Goal: Transaction & Acquisition: Obtain resource

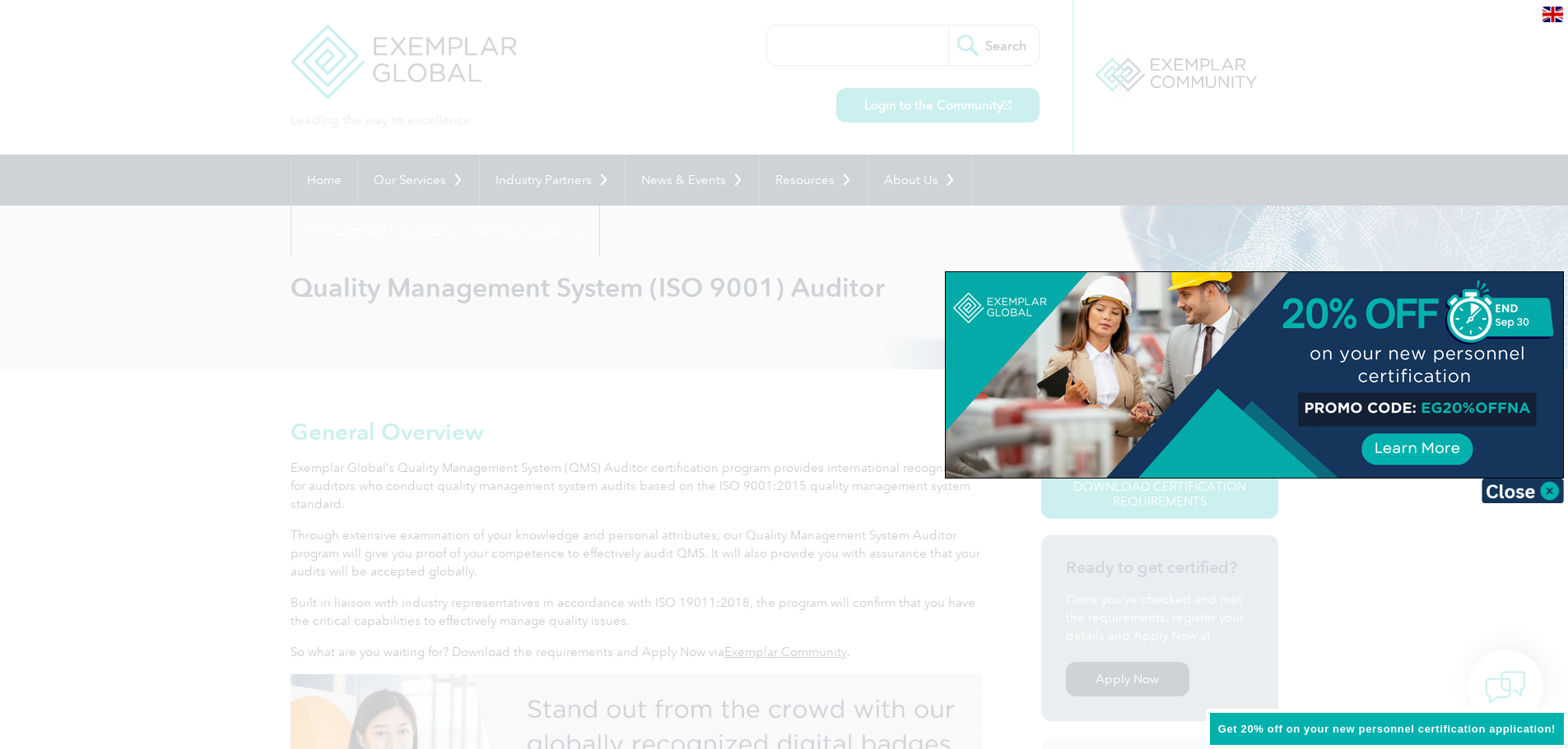
click at [1522, 493] on img at bounding box center [1523, 491] width 82 height 25
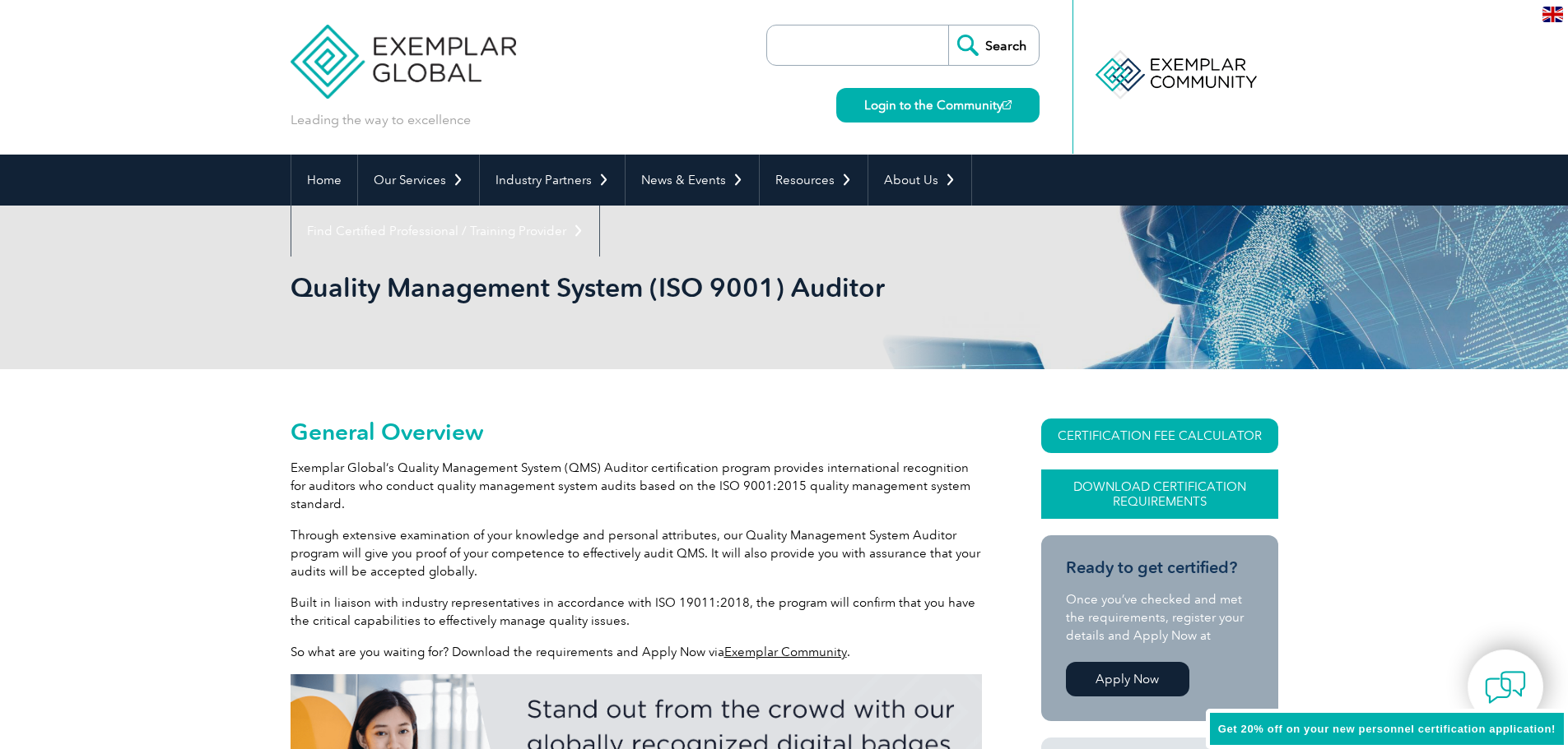
click at [1136, 489] on link "Download Certification Requirements" at bounding box center [1160, 494] width 237 height 49
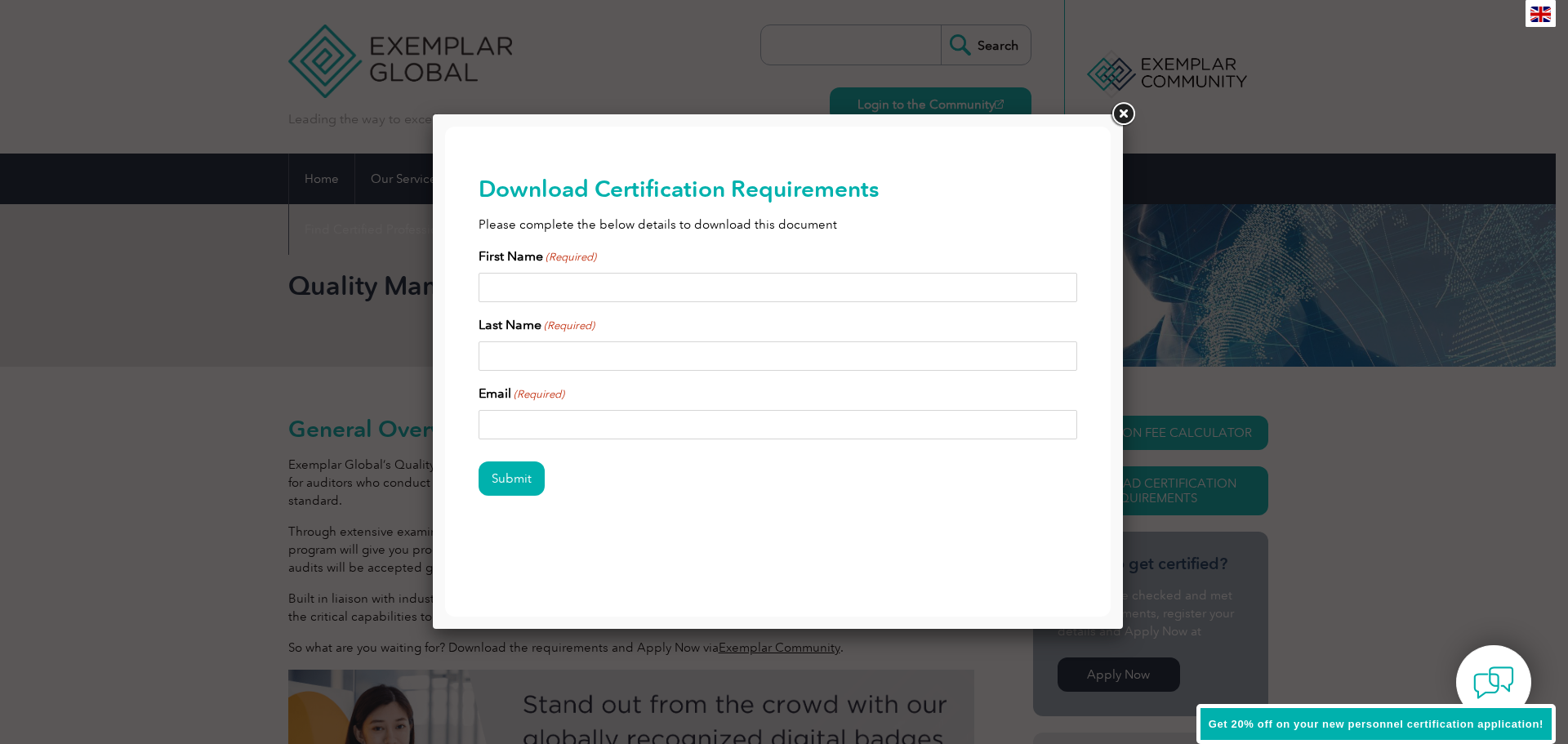
click at [1124, 115] on link at bounding box center [1124, 115] width 29 height 29
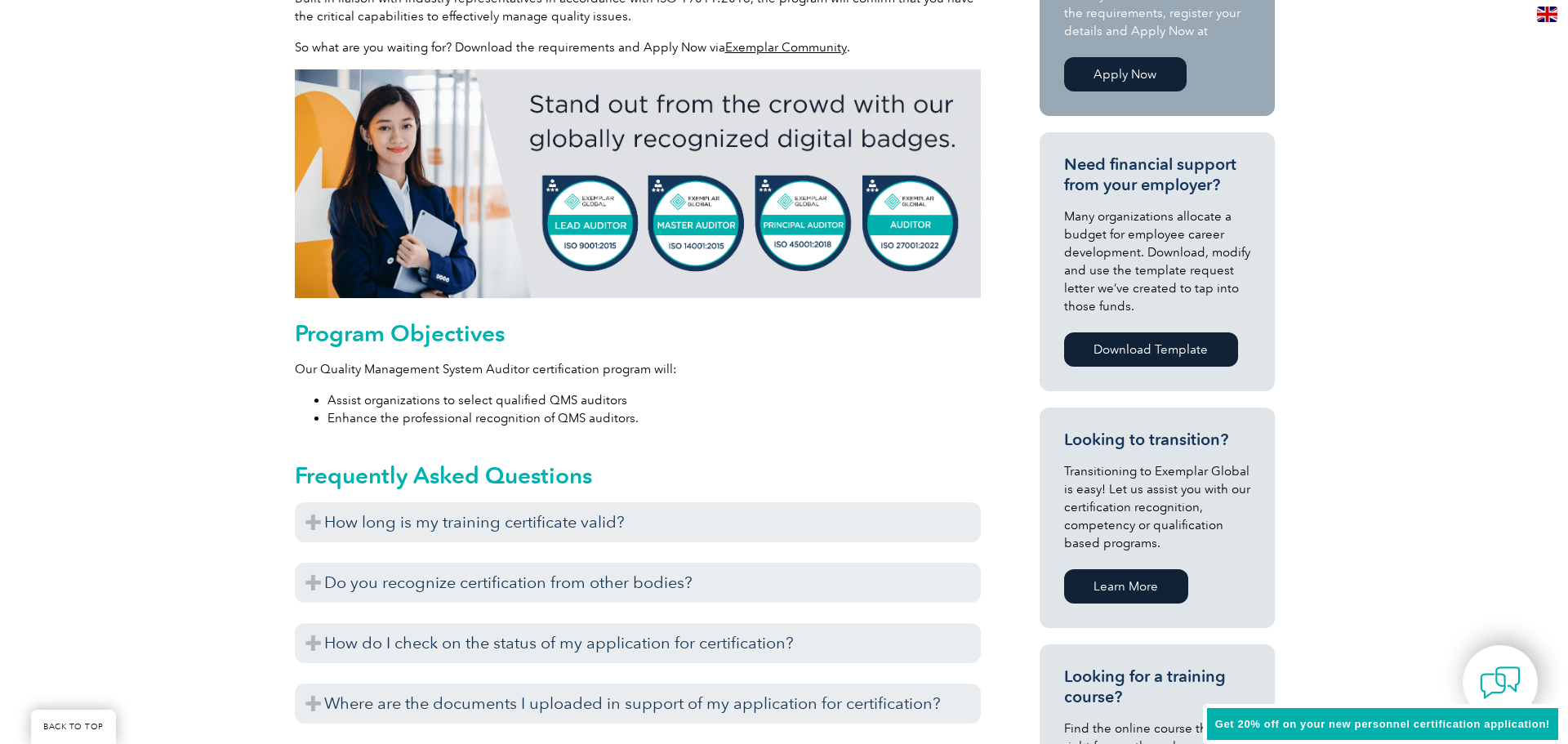
scroll to position [327, 0]
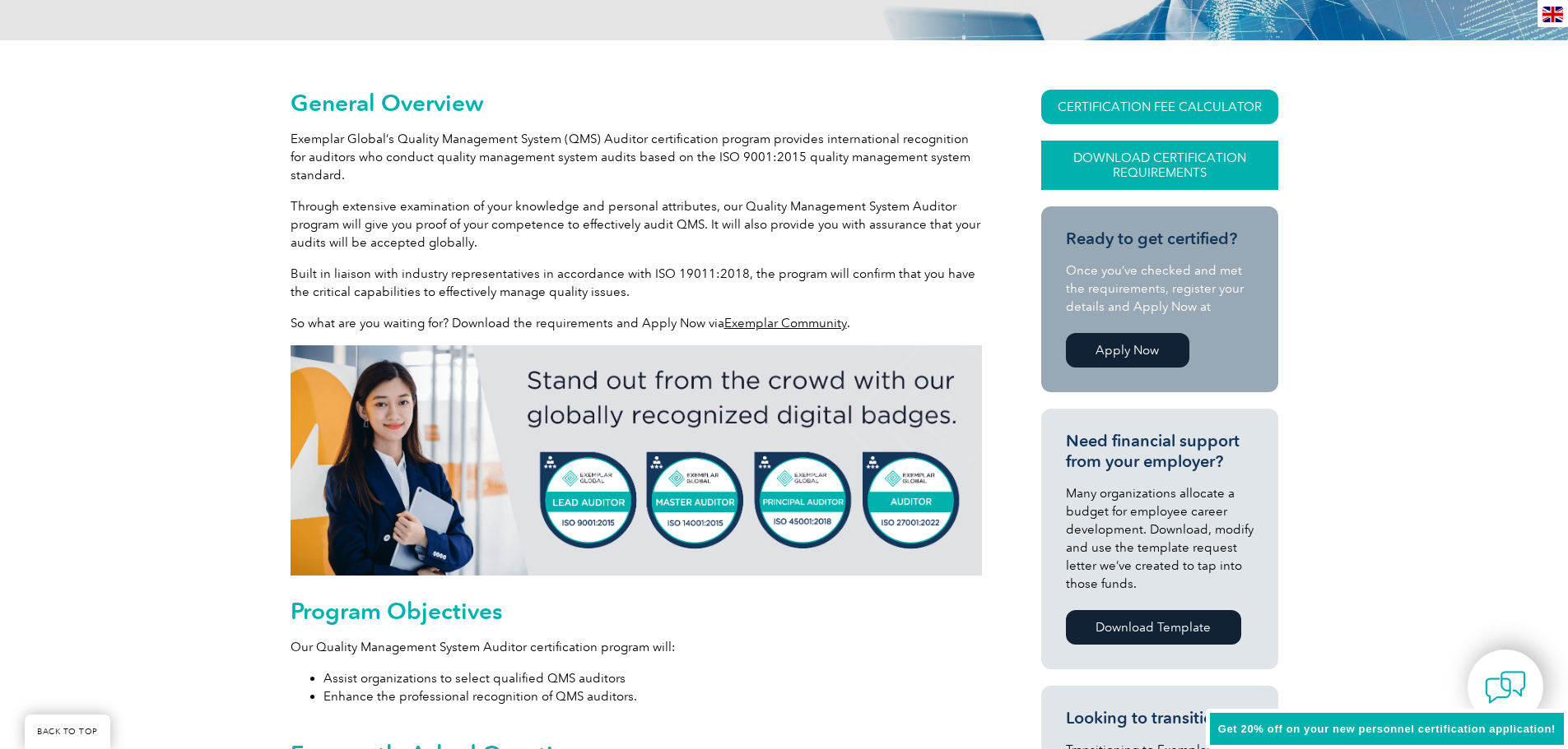
click at [1156, 164] on link "Download Certification Requirements" at bounding box center [1160, 165] width 237 height 49
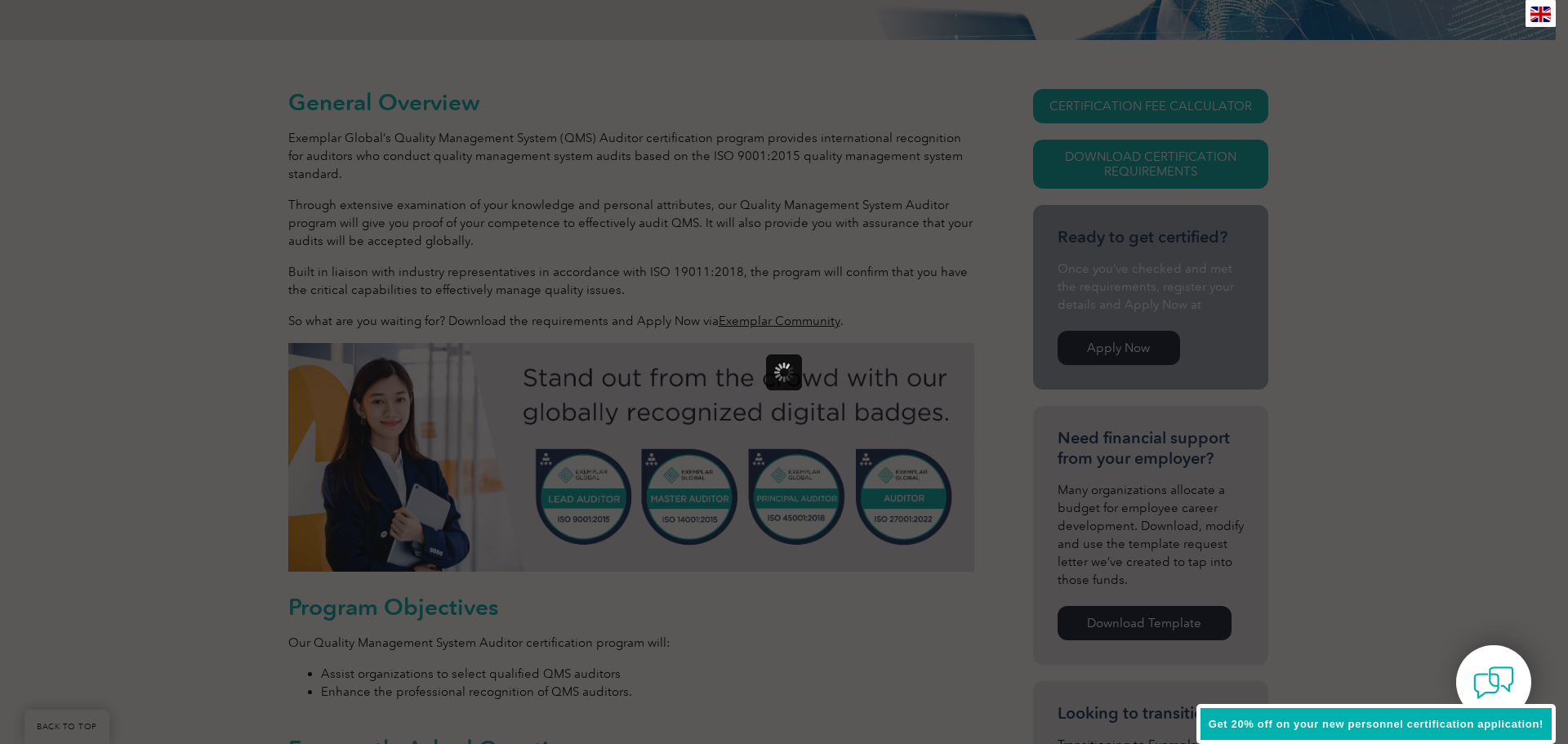
scroll to position [0, 0]
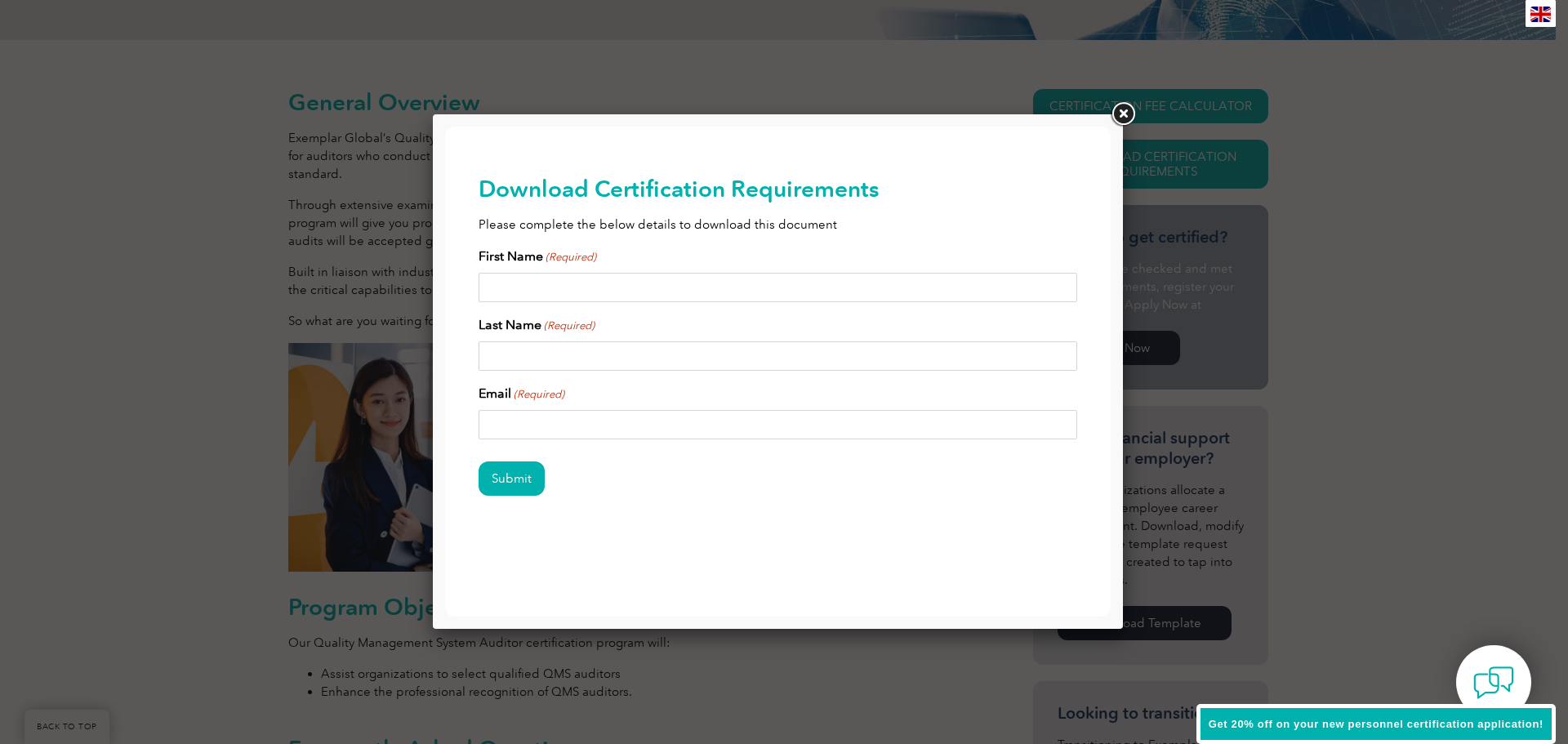
click at [589, 284] on input "First Name (Required)" at bounding box center [778, 288] width 600 height 29
type input "[PERSON_NAME]"
drag, startPoint x: 620, startPoint y: 424, endPoint x: 476, endPoint y: 432, distance: 144.2
click at [476, 432] on div "Download Certification Requirements Please complete the below details to downlo…" at bounding box center [778, 362] width 666 height 471
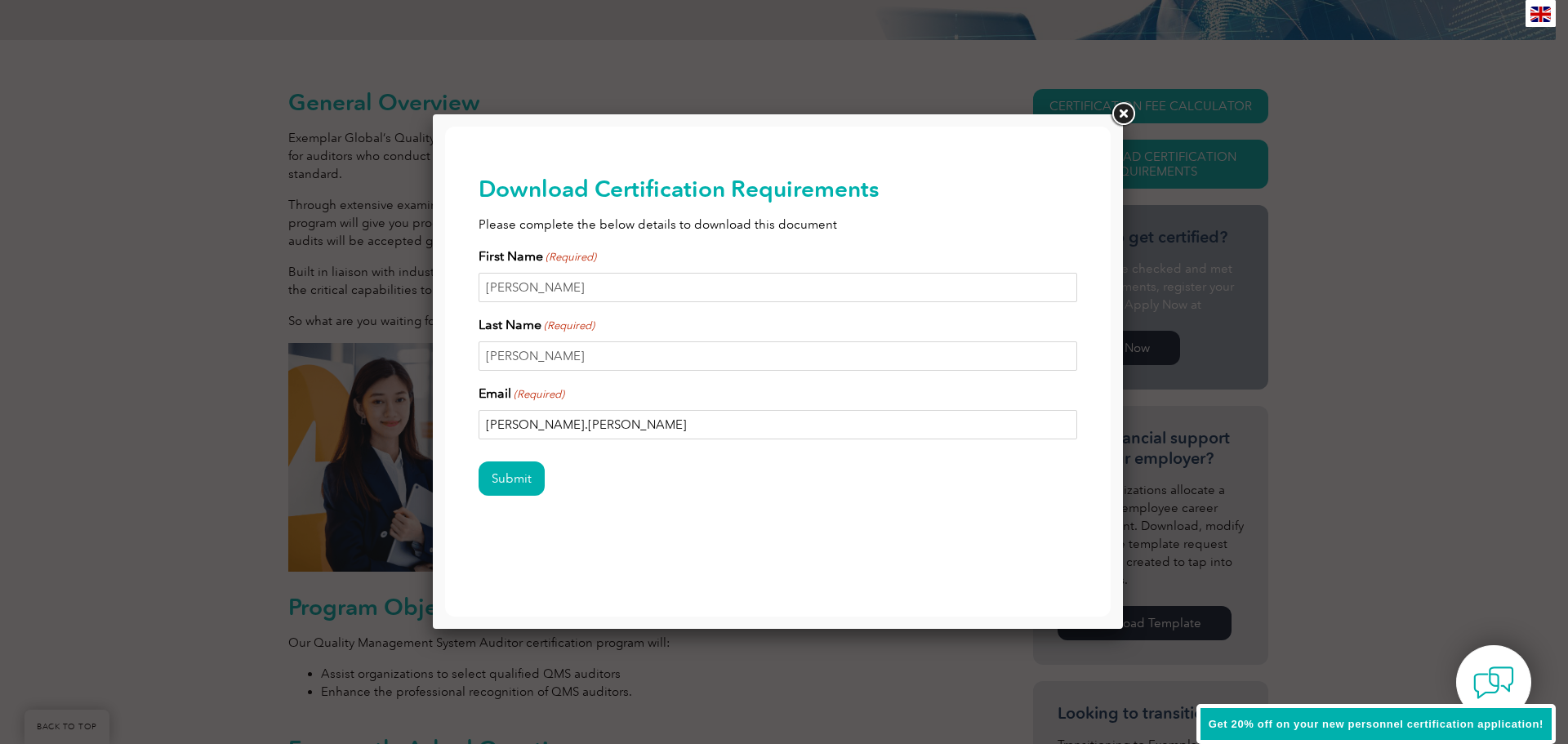
drag, startPoint x: 580, startPoint y: 417, endPoint x: 462, endPoint y: 440, distance: 120.2
click at [462, 440] on div "Download Certification Requirements Please complete the below details to downlo…" at bounding box center [778, 362] width 666 height 471
paste input ""[PERSON_NAME]" <[PERSON_NAME][EMAIL_ADDRESS][PERSON_NAME][DOMAIN_NAME]>"
click at [566, 426] on input ""[PERSON_NAME]" <[PERSON_NAME][EMAIL_ADDRESS][PERSON_NAME][DOMAIN_NAME]>" at bounding box center [778, 425] width 600 height 29
click at [675, 427] on input "[PERSON_NAME][EMAIL_ADDRESS][PERSON_NAME][DOMAIN_NAME]>" at bounding box center [778, 425] width 600 height 29
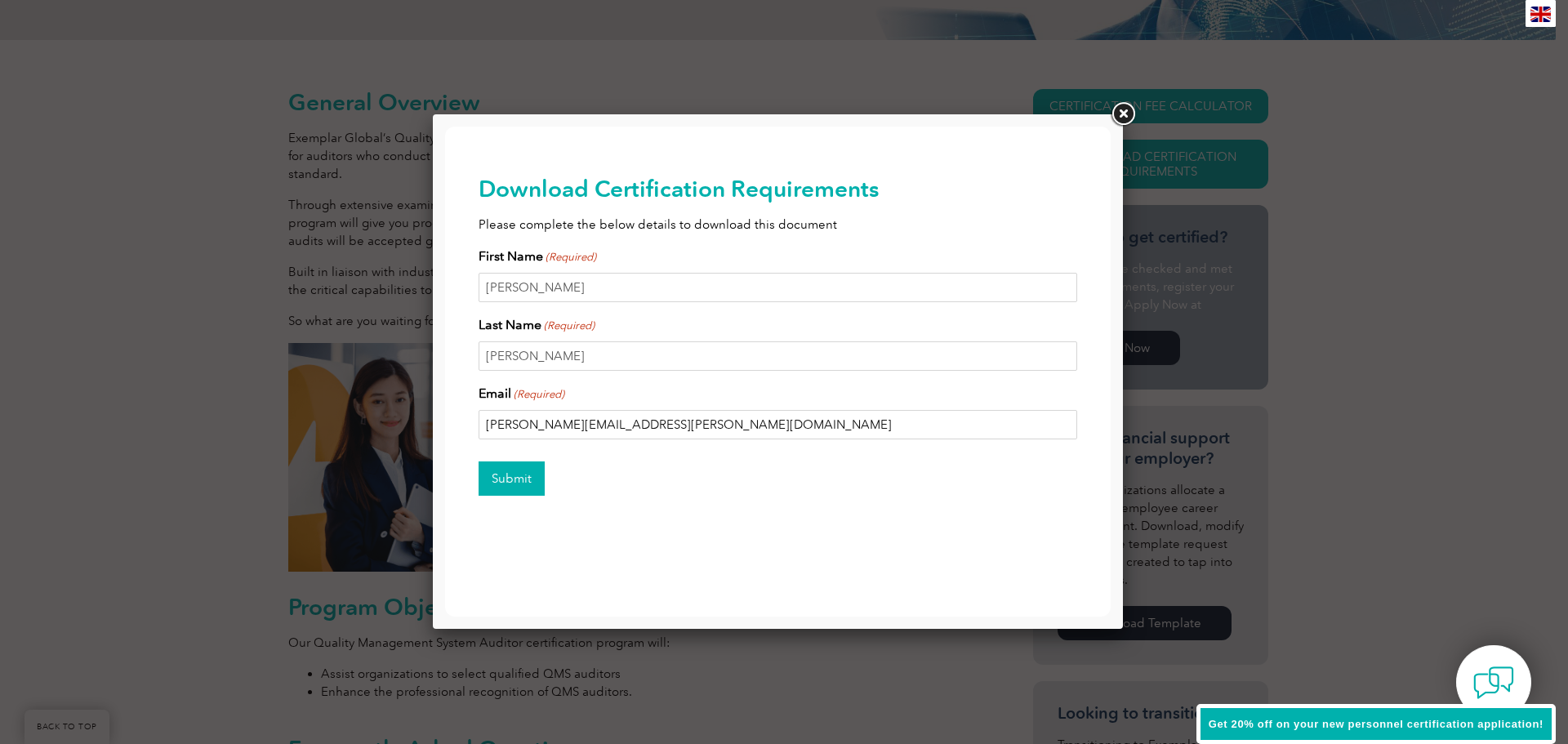
type input "[PERSON_NAME][EMAIL_ADDRESS][PERSON_NAME][DOMAIN_NAME]"
click at [501, 477] on input "Submit" at bounding box center [511, 478] width 66 height 34
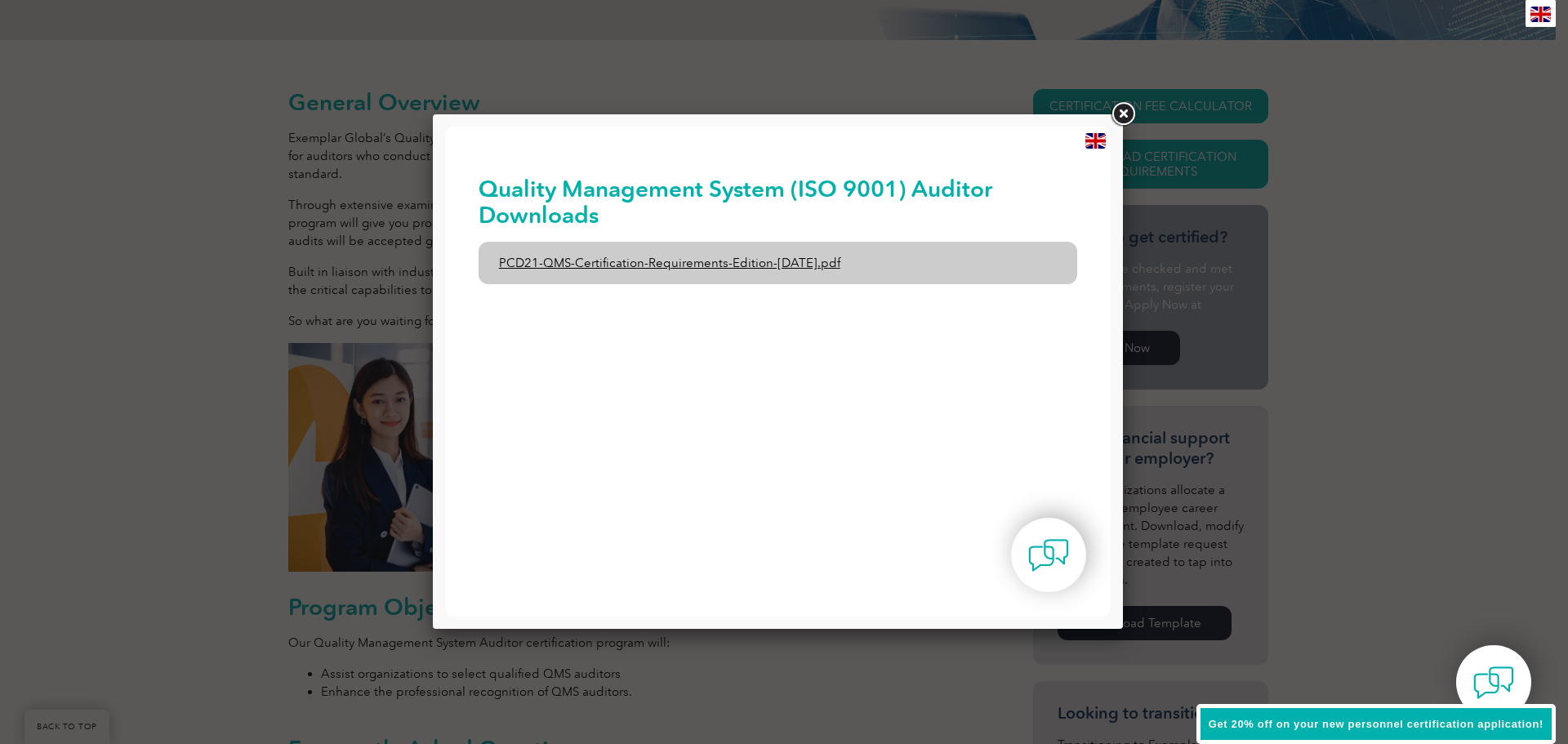
click at [717, 260] on link "PCD21-QMS-Certification-Requirements-Edition-[DATE].pdf" at bounding box center [778, 262] width 600 height 42
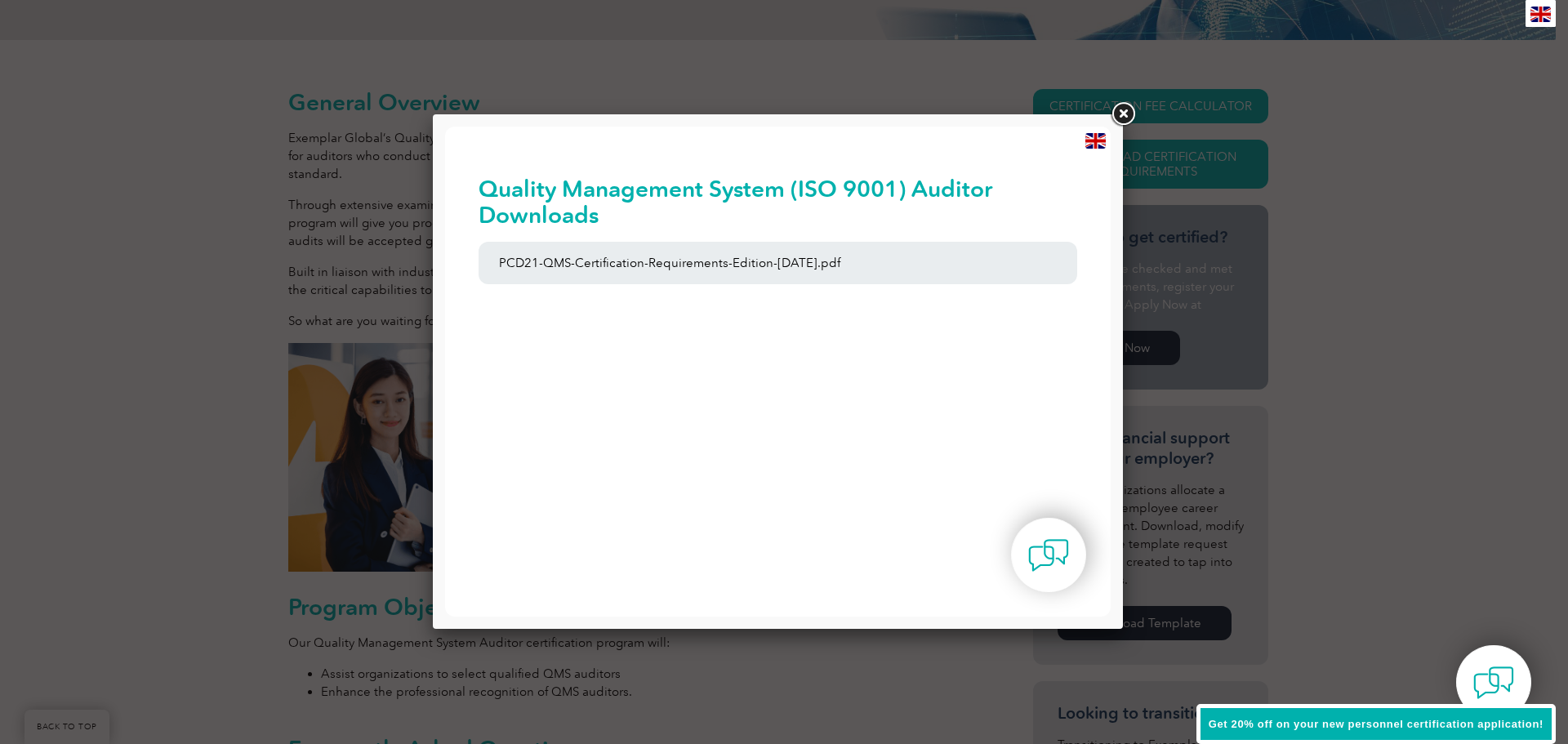
click at [1120, 107] on link at bounding box center [1124, 115] width 29 height 29
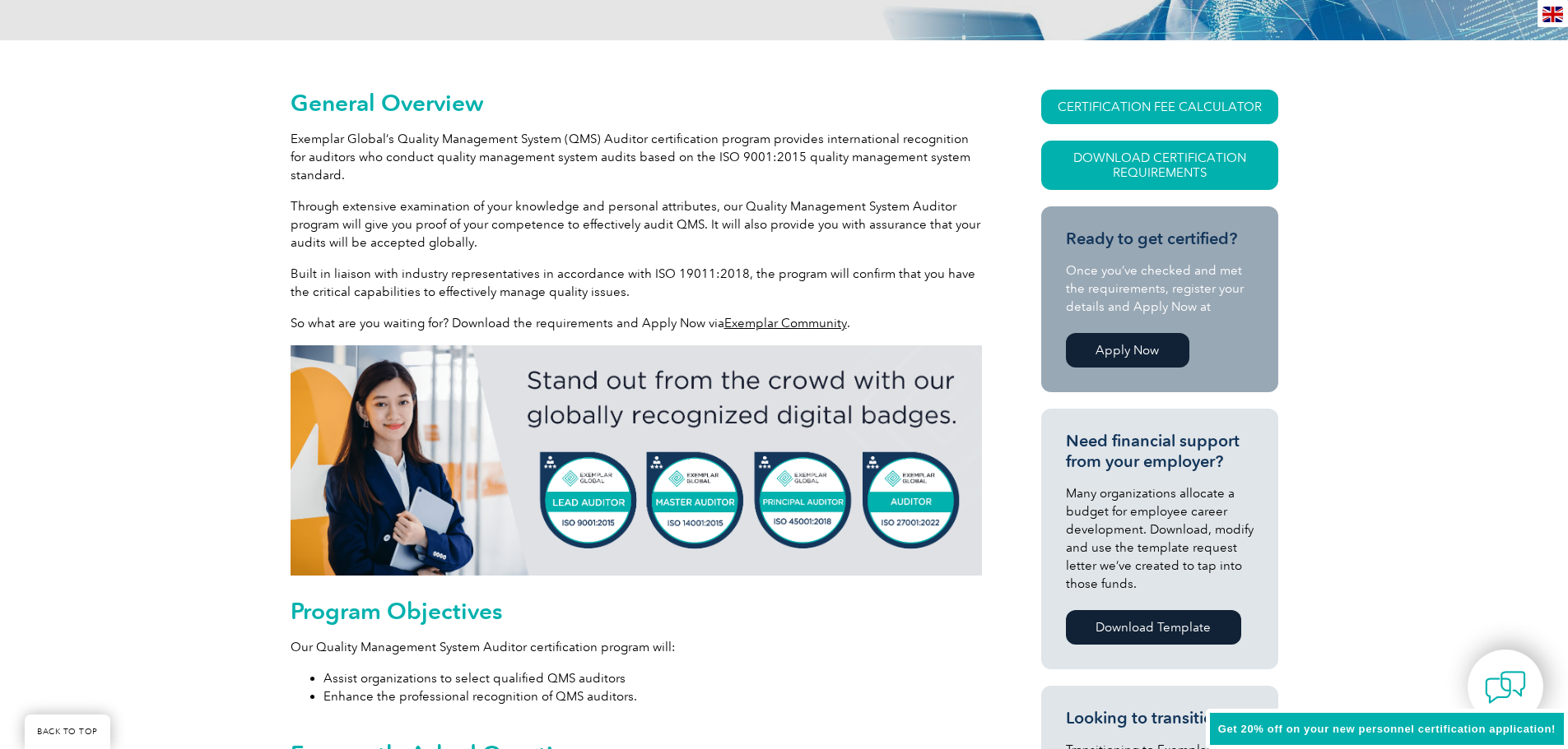
click at [1133, 347] on link "Apply Now" at bounding box center [1127, 350] width 124 height 35
click at [1155, 162] on link "Download Certification Requirements" at bounding box center [1160, 165] width 237 height 49
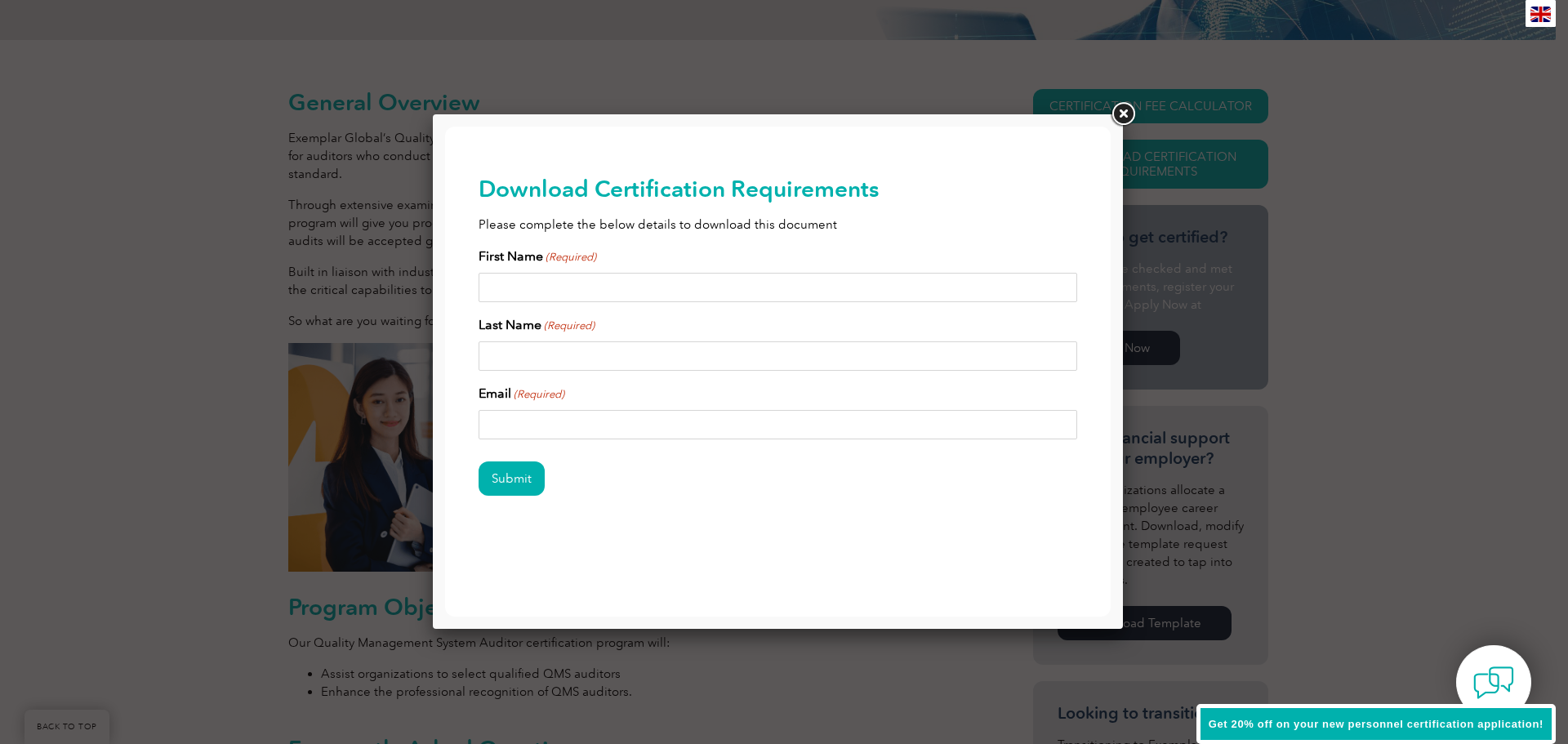
click at [596, 289] on input "First Name (Required)" at bounding box center [778, 288] width 600 height 29
type input "[PERSON_NAME]"
type input "[EMAIL_ADDRESS][DOMAIN_NAME]"
click at [510, 481] on input "Submit" at bounding box center [511, 478] width 66 height 34
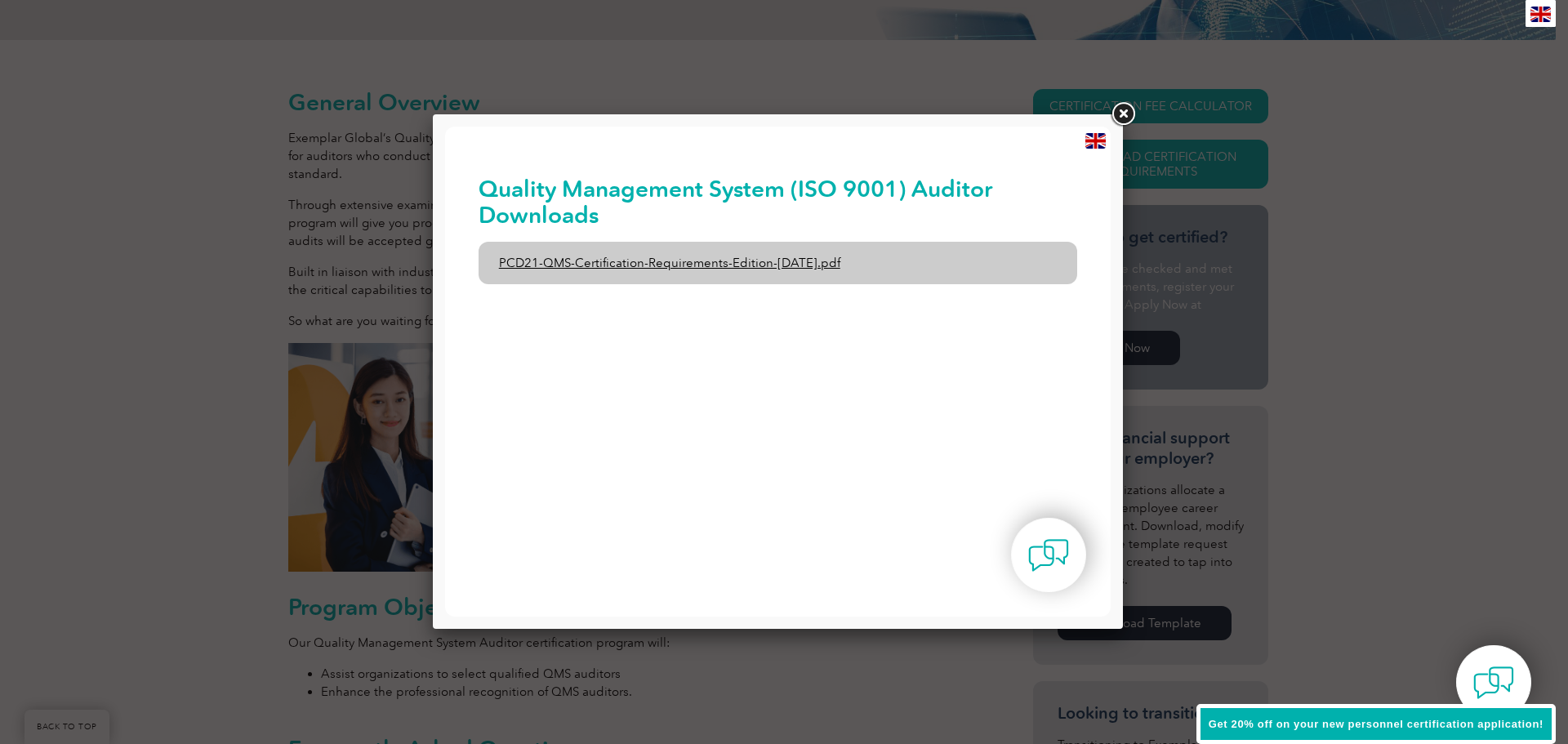
click at [618, 257] on link "PCD21-QMS-Certification-Requirements-Edition-[DATE].pdf" at bounding box center [778, 262] width 600 height 42
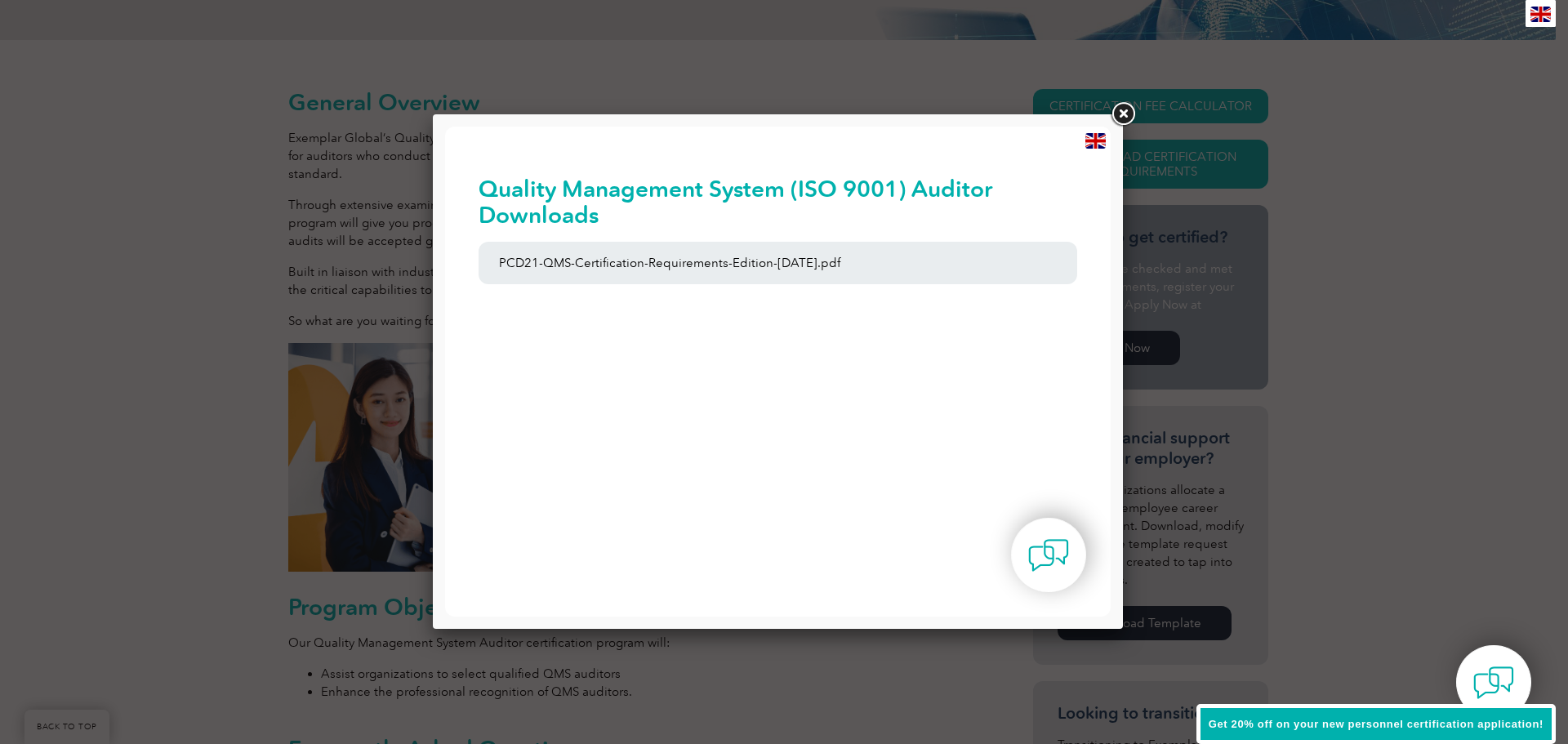
click at [1118, 113] on link at bounding box center [1124, 115] width 29 height 29
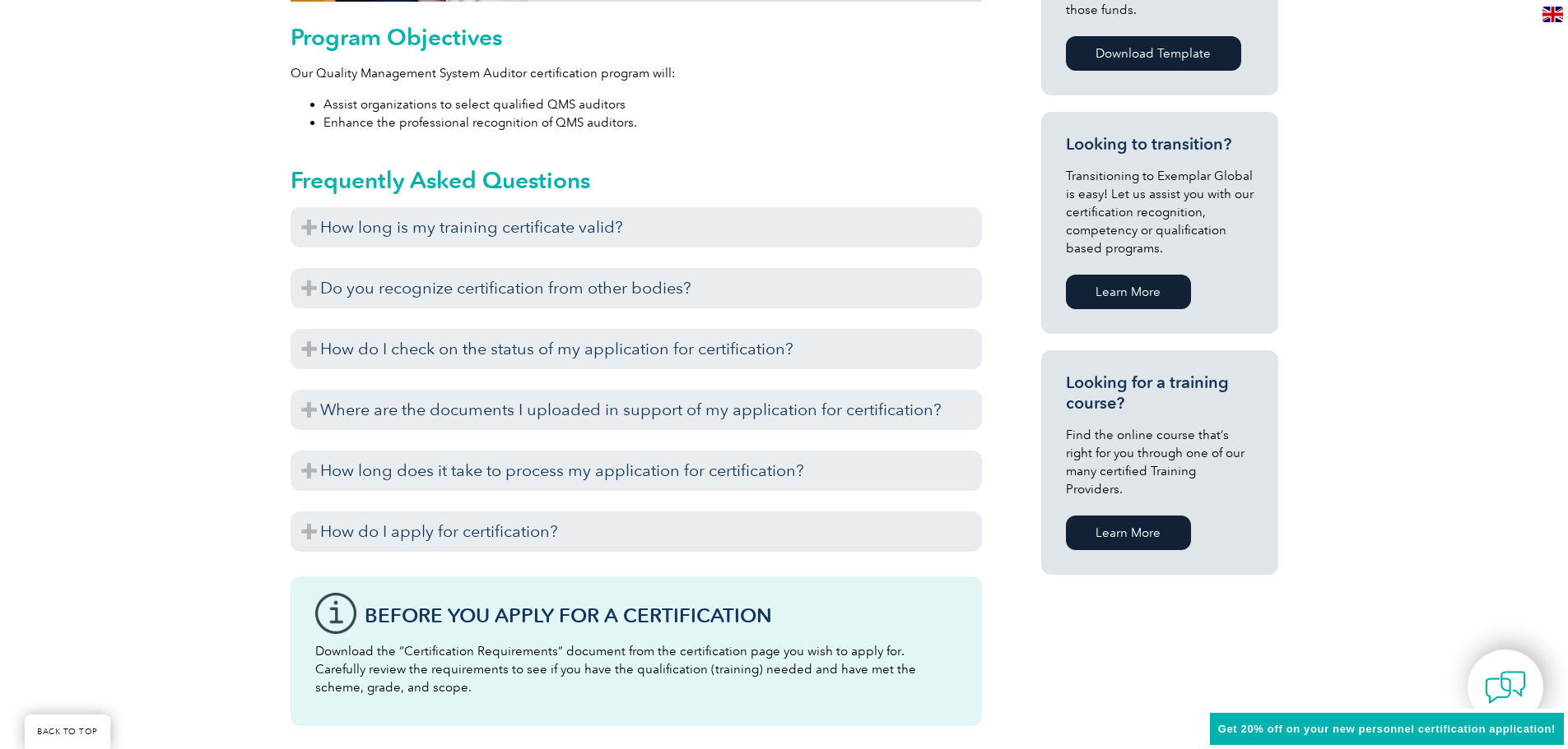
scroll to position [905, 0]
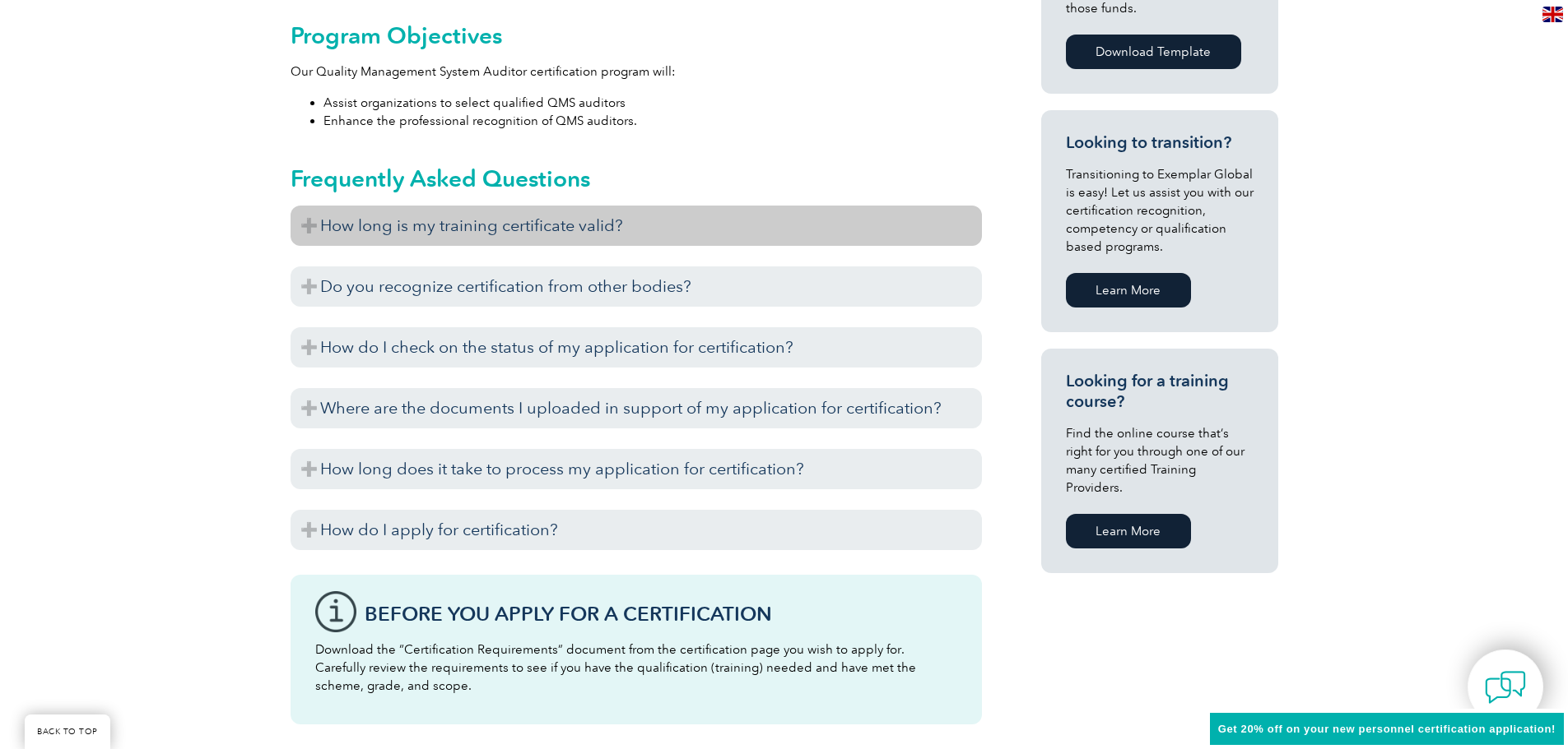
click at [419, 232] on h3 "How long is my training certificate valid?" at bounding box center [636, 225] width 691 height 41
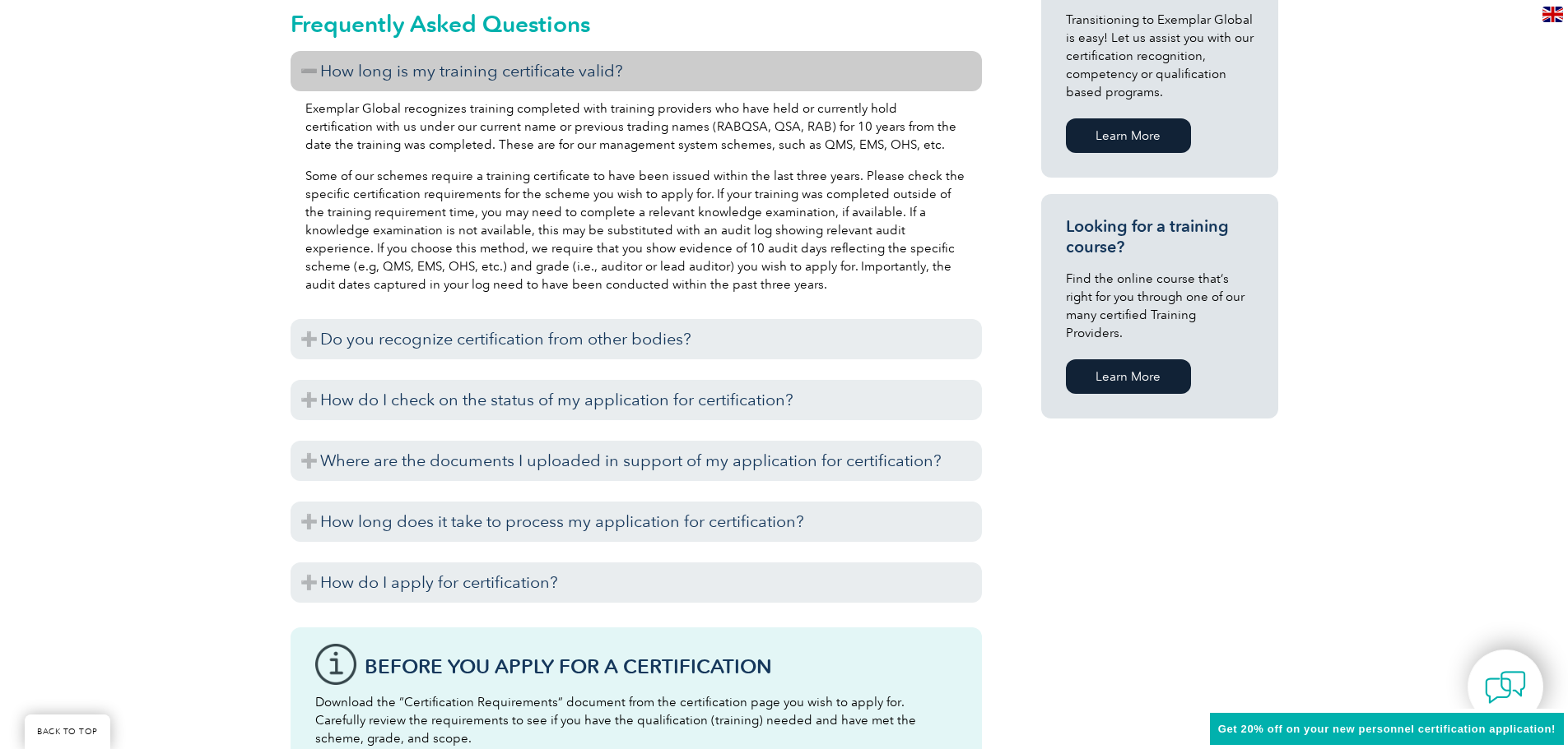
scroll to position [1069, 0]
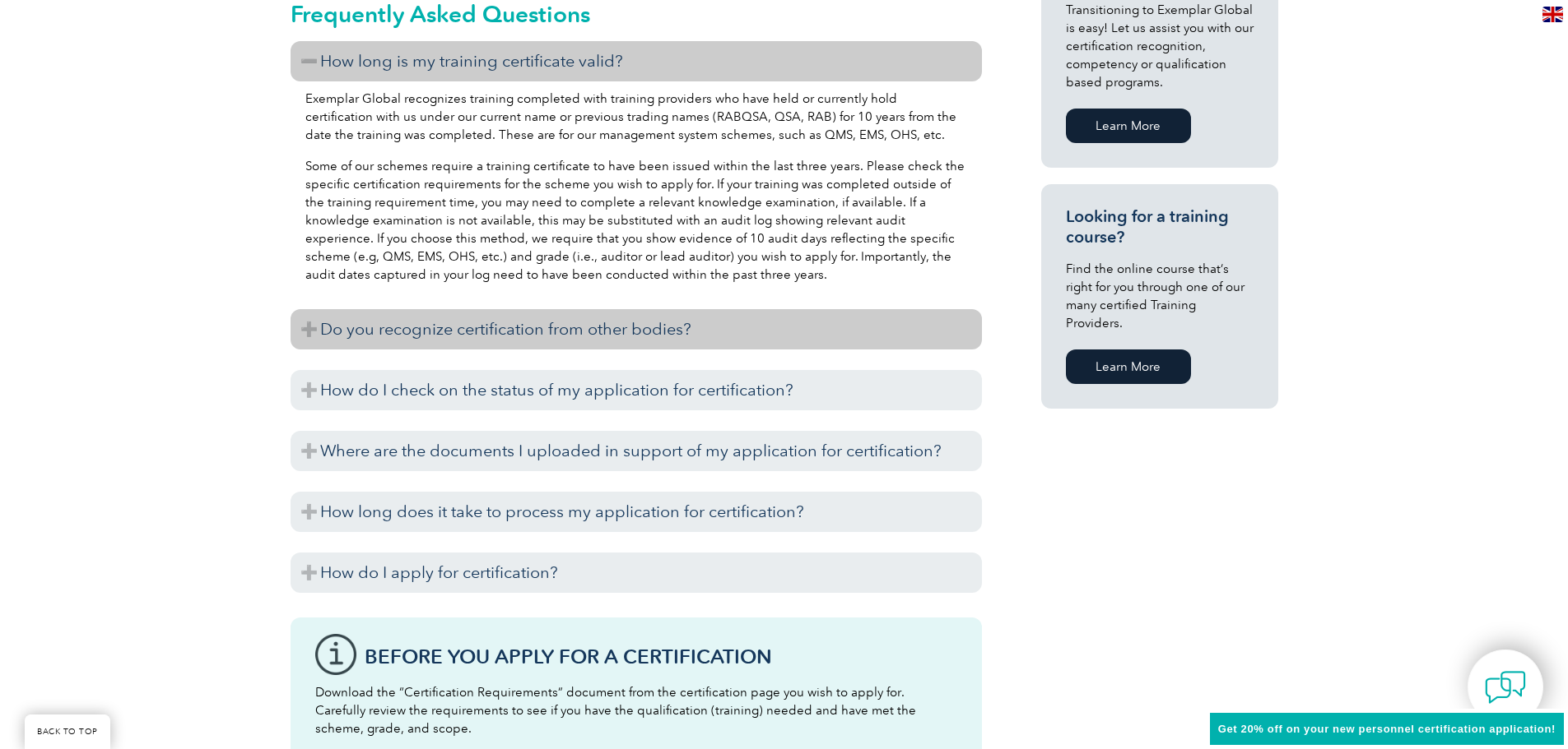
click at [403, 324] on h3 "Do you recognize certification from other bodies?" at bounding box center [636, 329] width 691 height 41
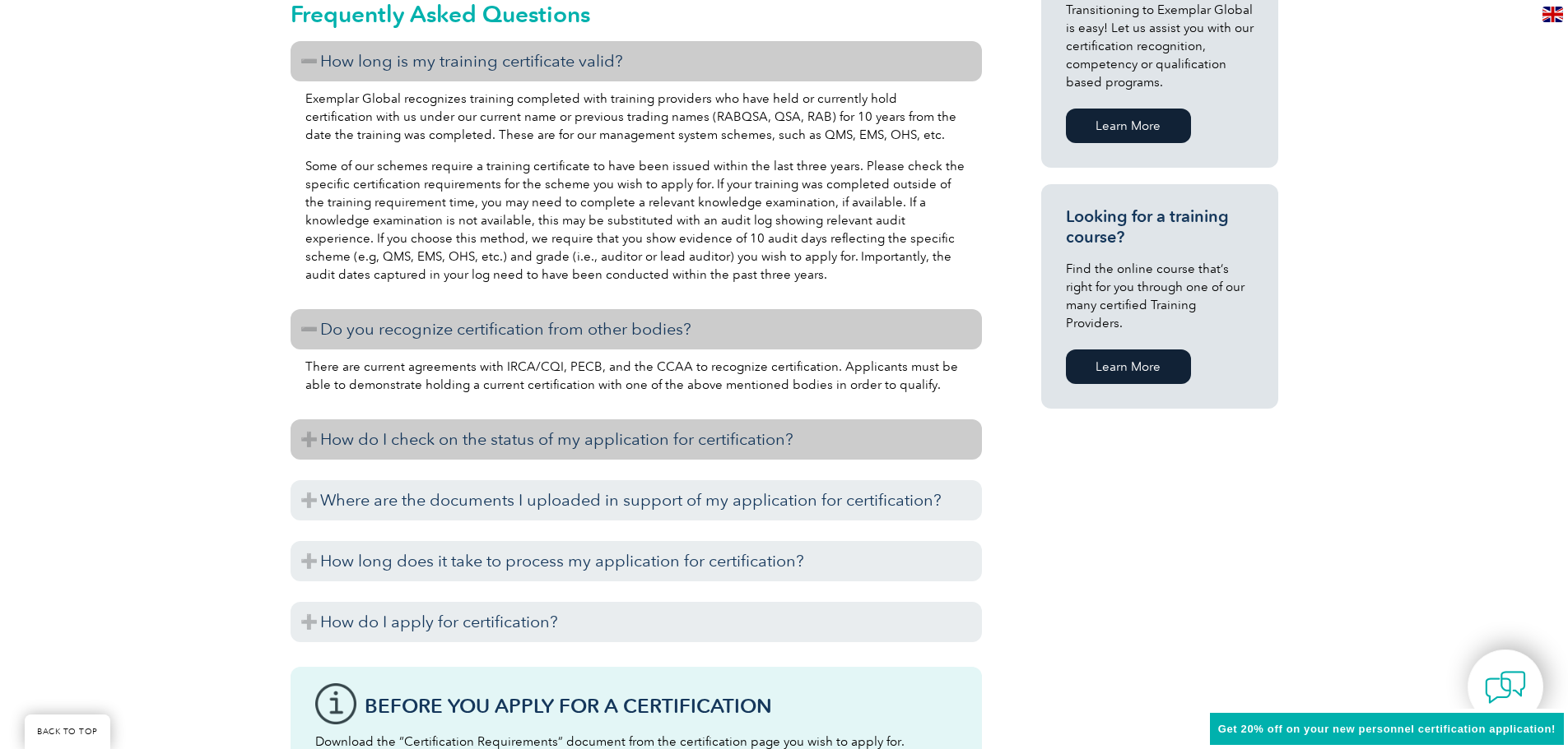
click at [415, 438] on h3 "How do I check on the status of my application for certification?" at bounding box center [636, 440] width 691 height 41
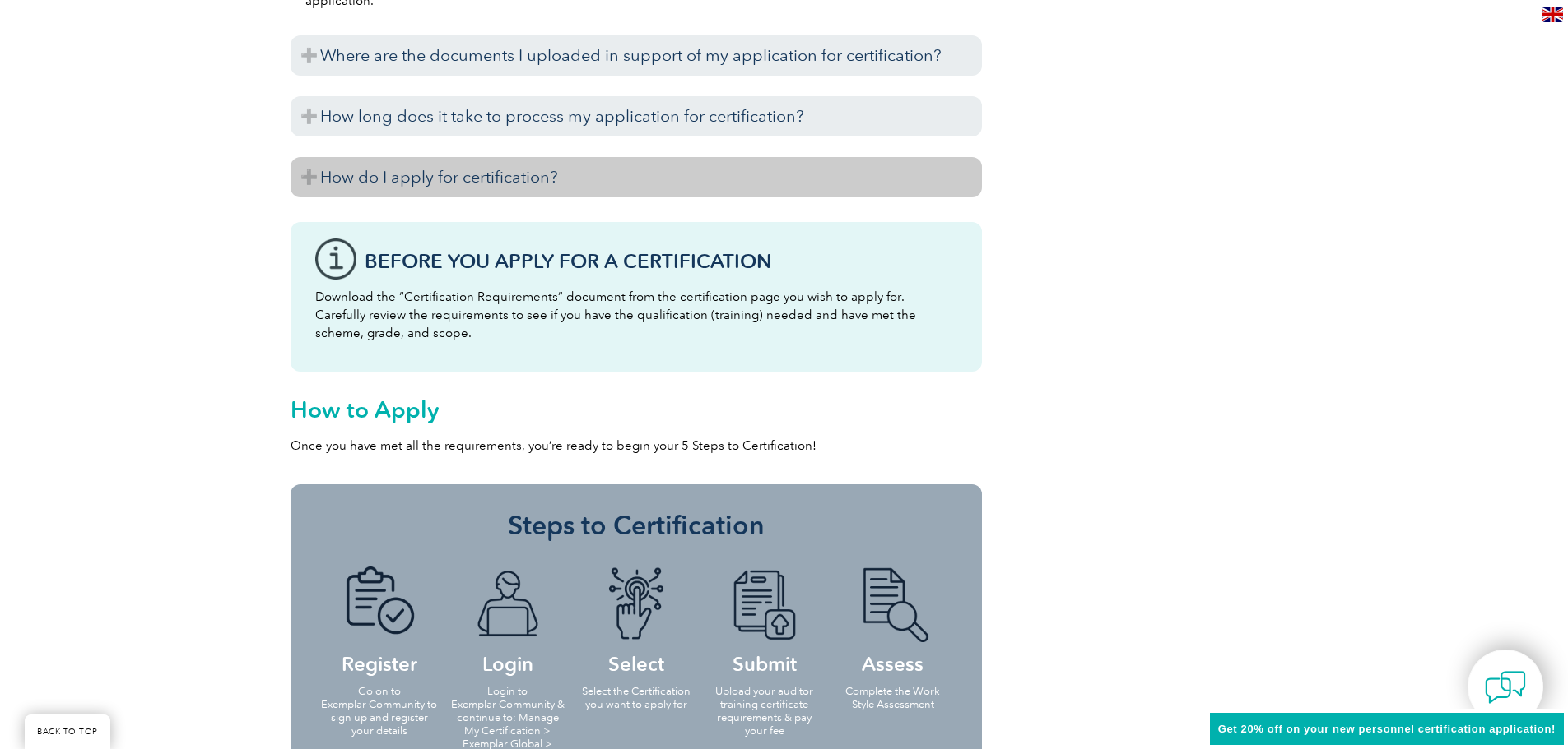
scroll to position [1563, 0]
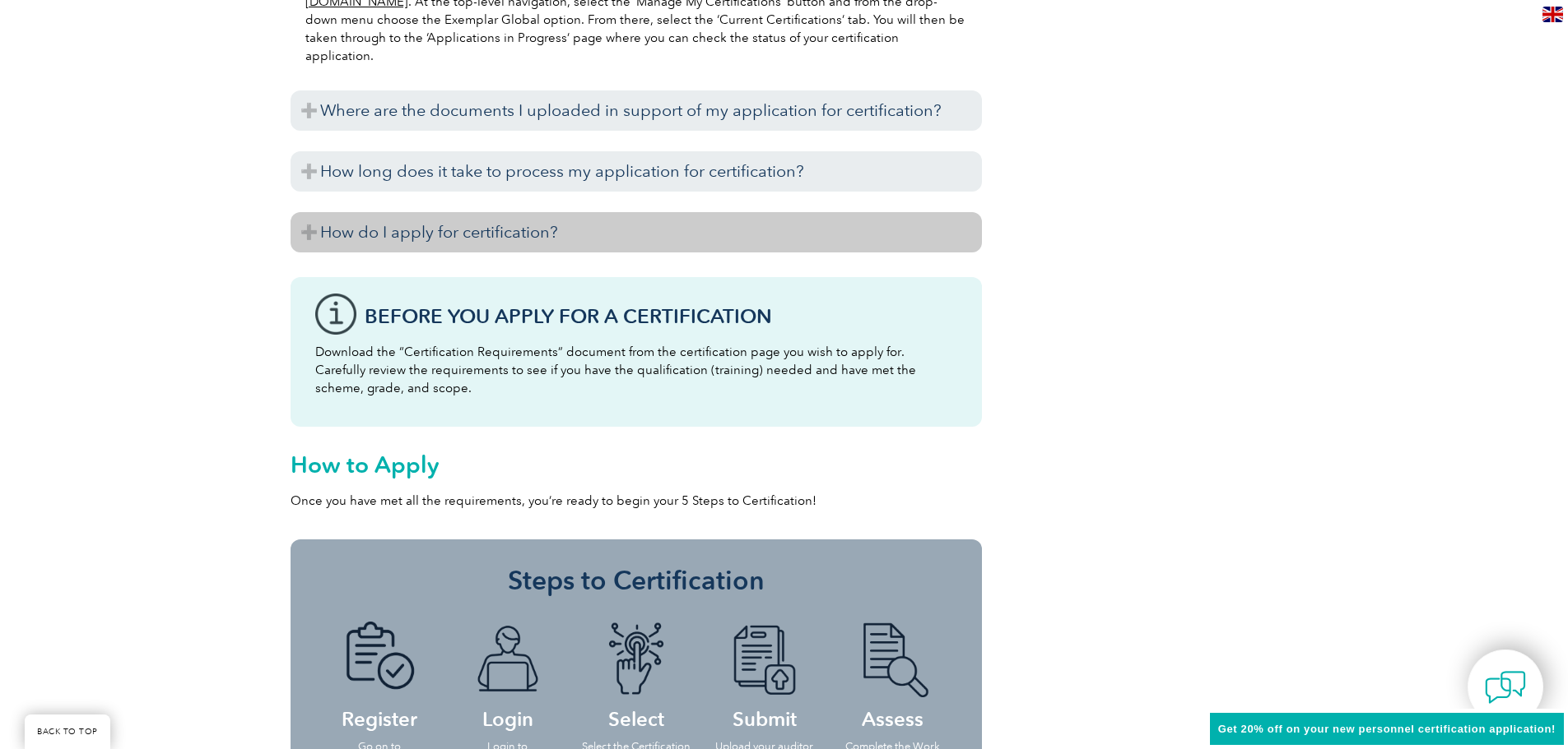
click at [432, 233] on h3 "How do I apply for certification?" at bounding box center [636, 232] width 691 height 41
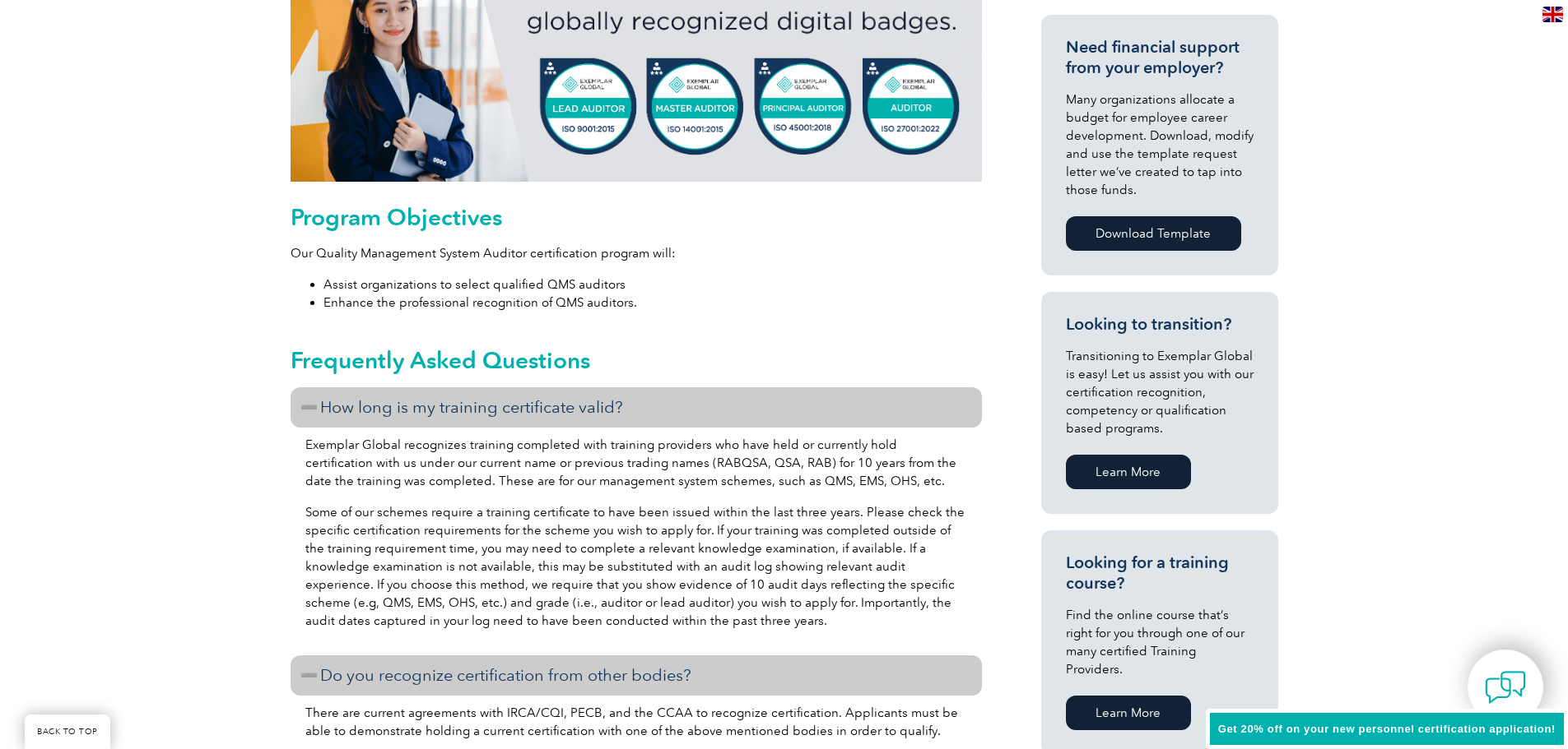
scroll to position [494, 0]
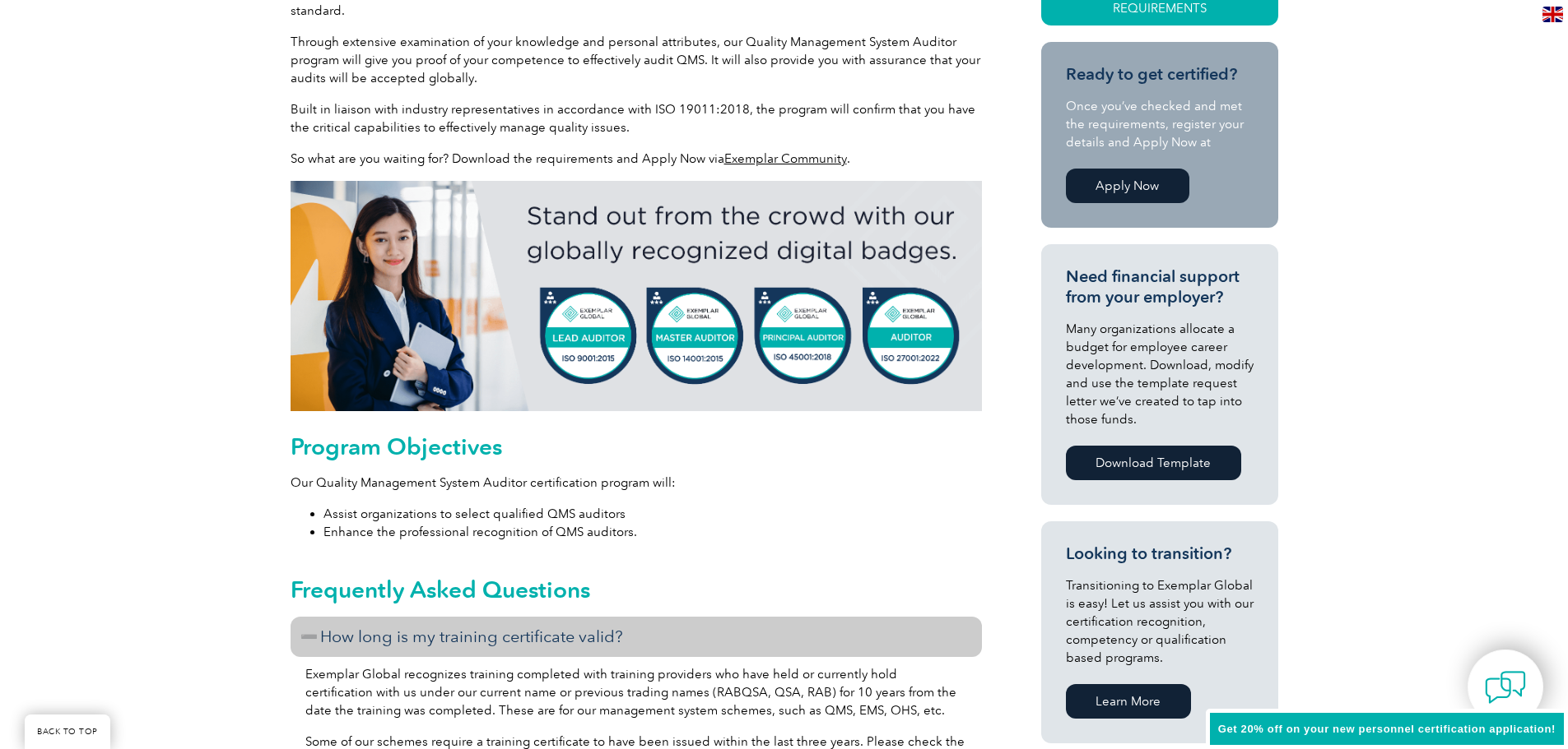
click at [386, 637] on h3 "How long is my training certificate valid?" at bounding box center [636, 636] width 691 height 41
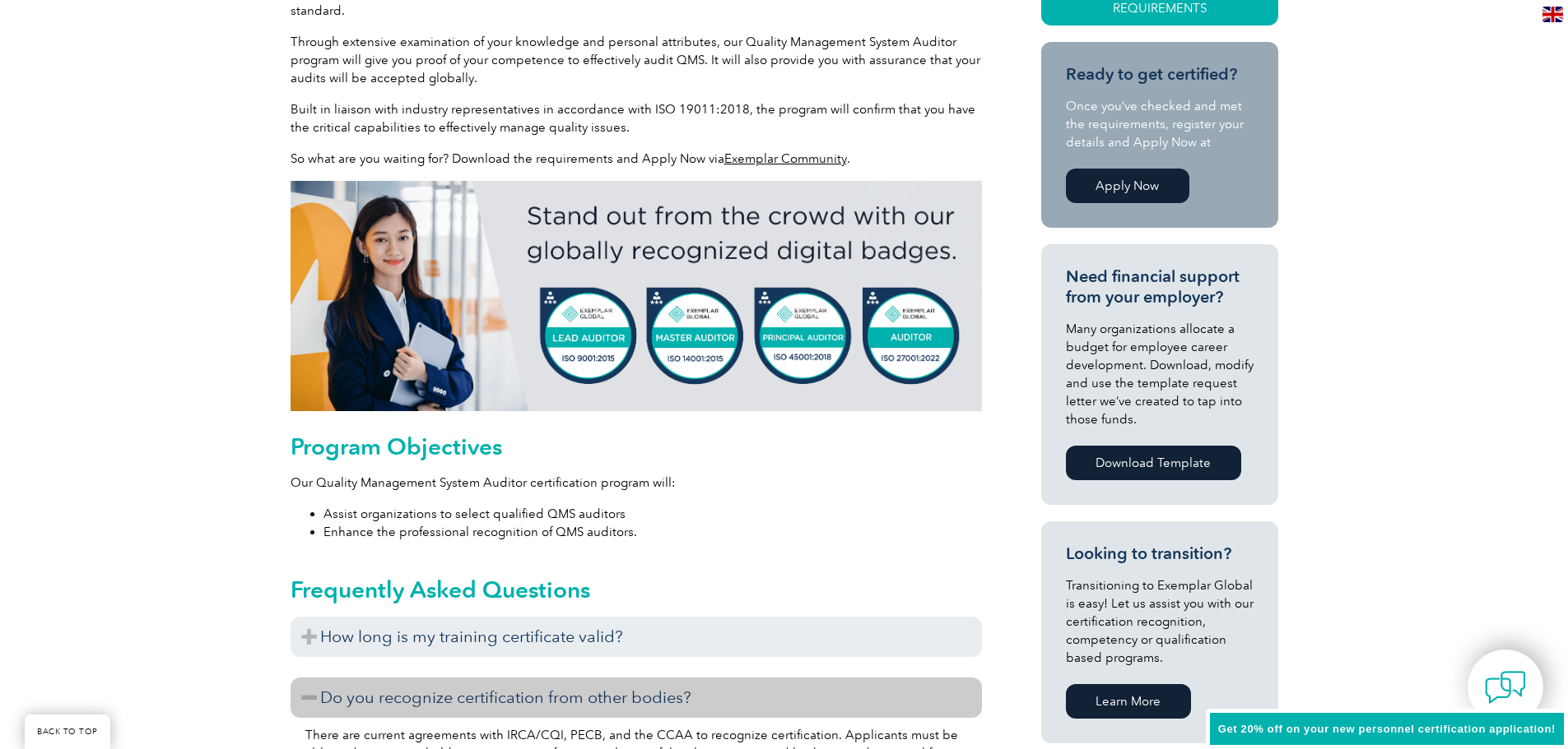
click at [381, 698] on h3 "Do you recognize certification from other bodies?" at bounding box center [636, 698] width 691 height 41
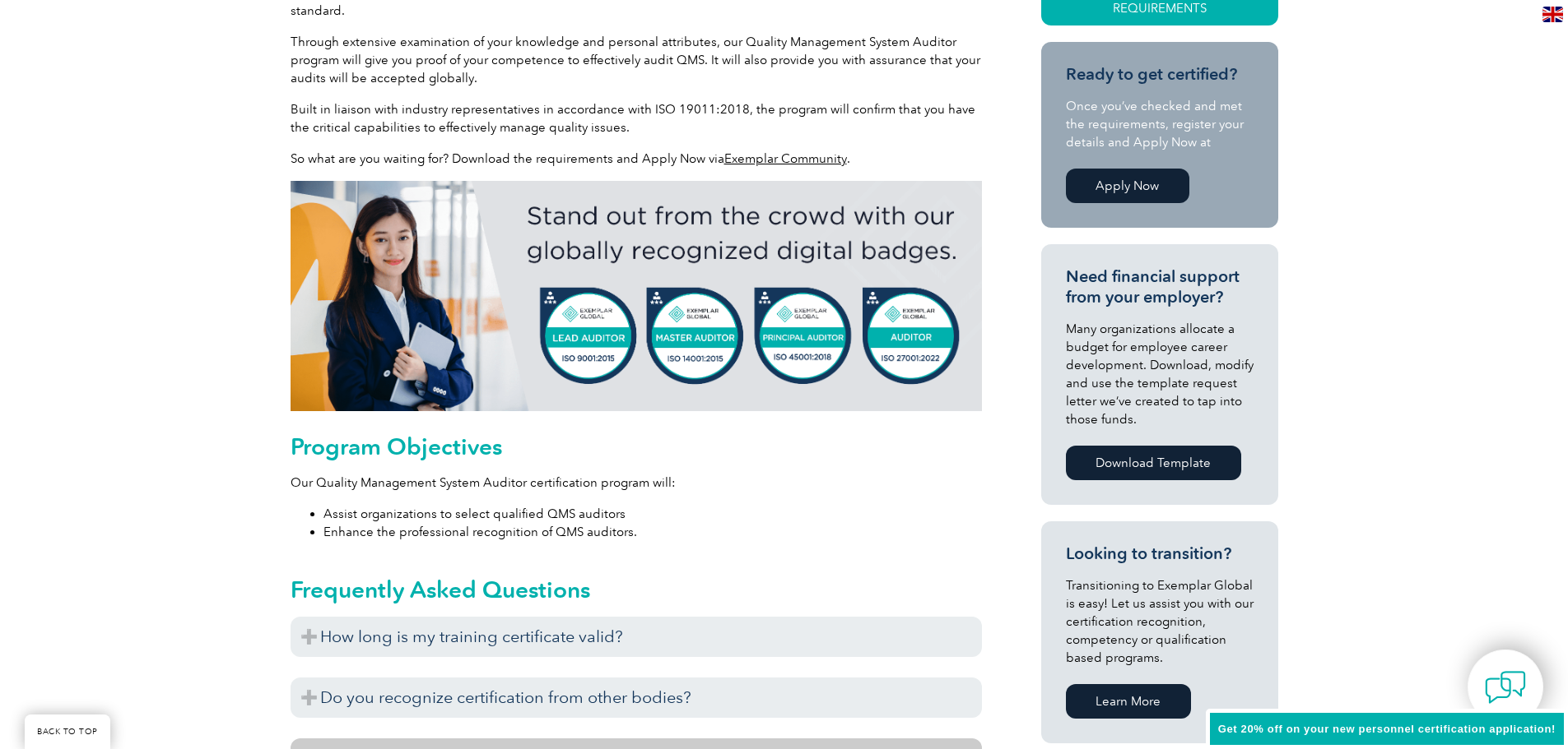
scroll to position [905, 0]
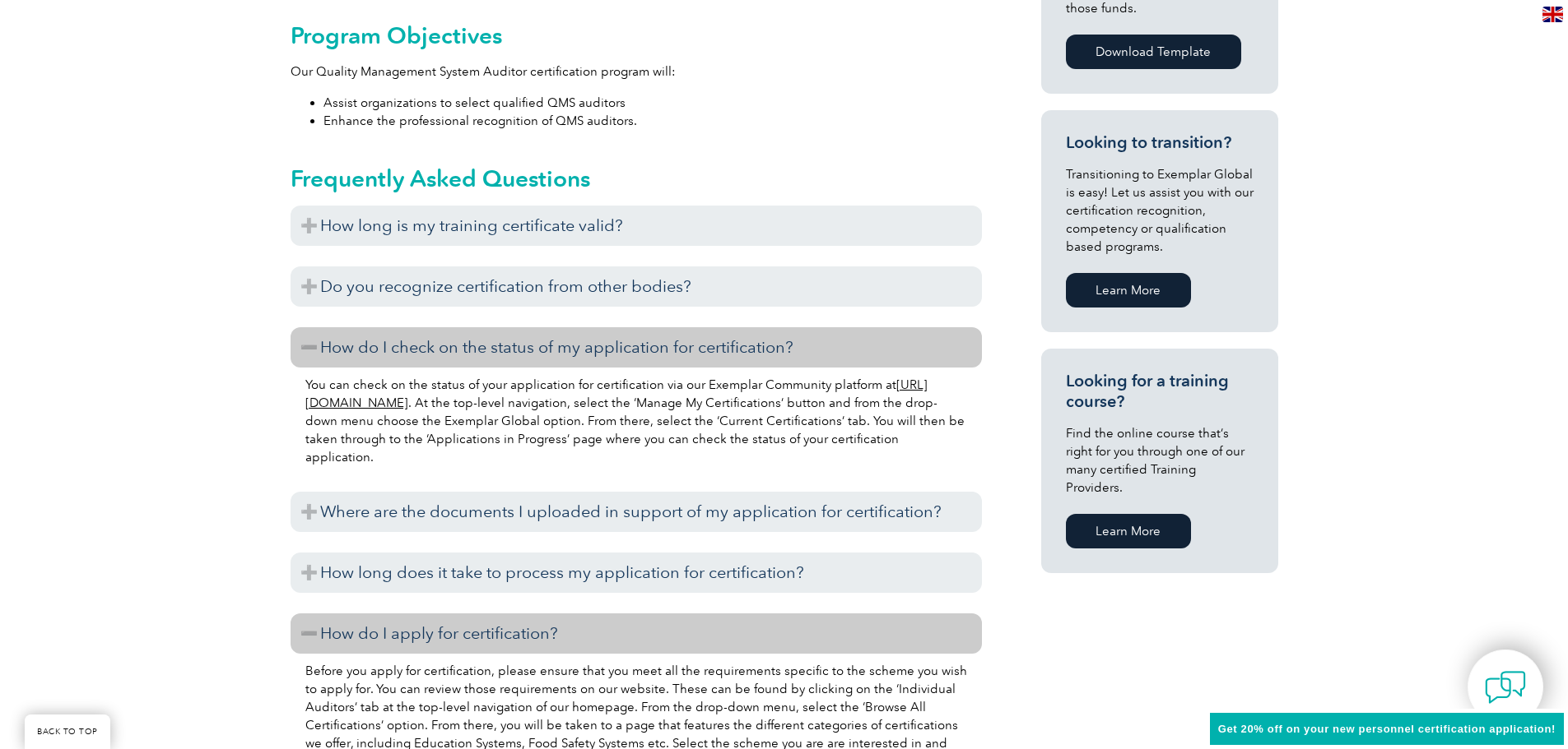
click at [424, 354] on h3 "How do I check on the status of my application for certification?" at bounding box center [636, 347] width 691 height 41
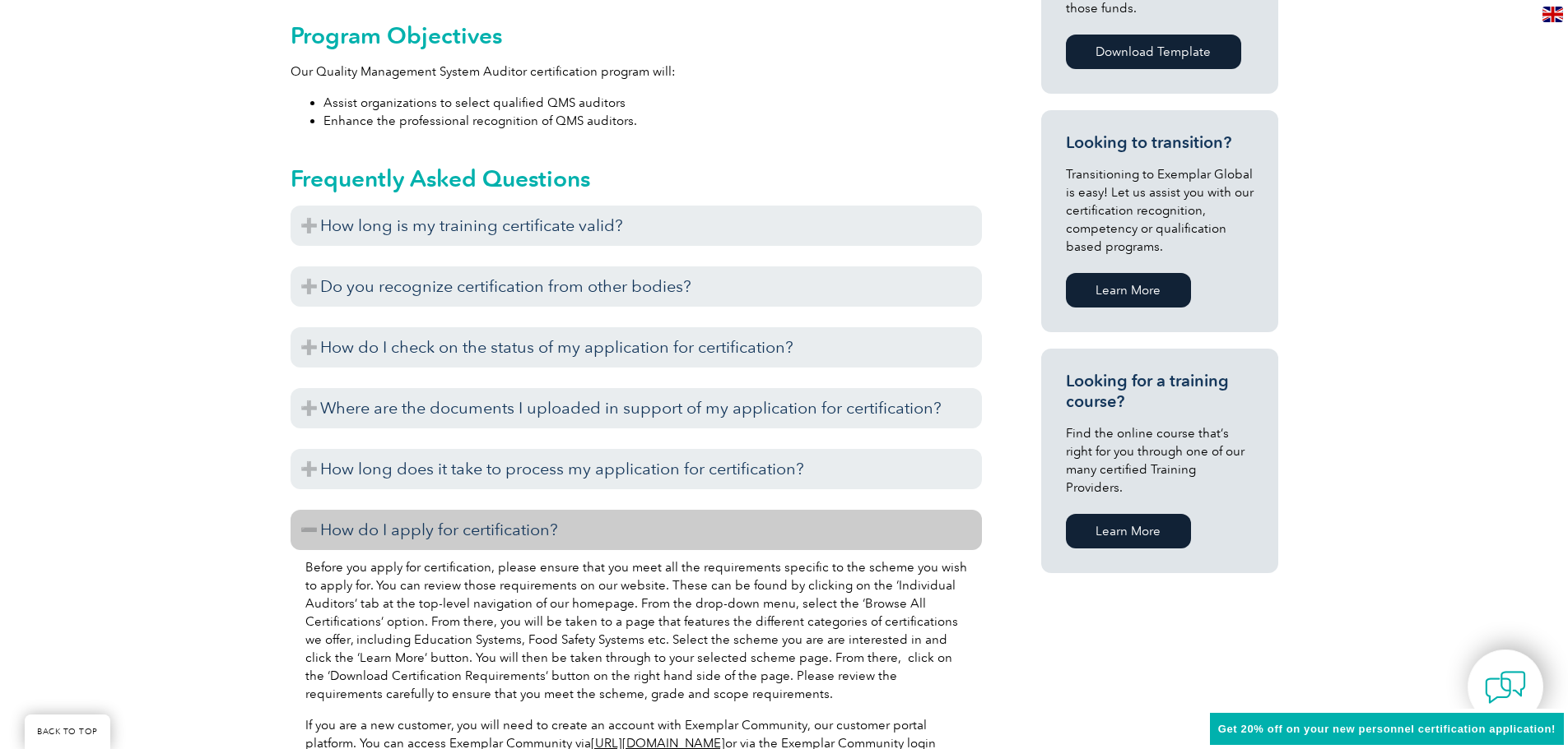
click at [430, 541] on h3 "How do I apply for certification?" at bounding box center [636, 530] width 691 height 41
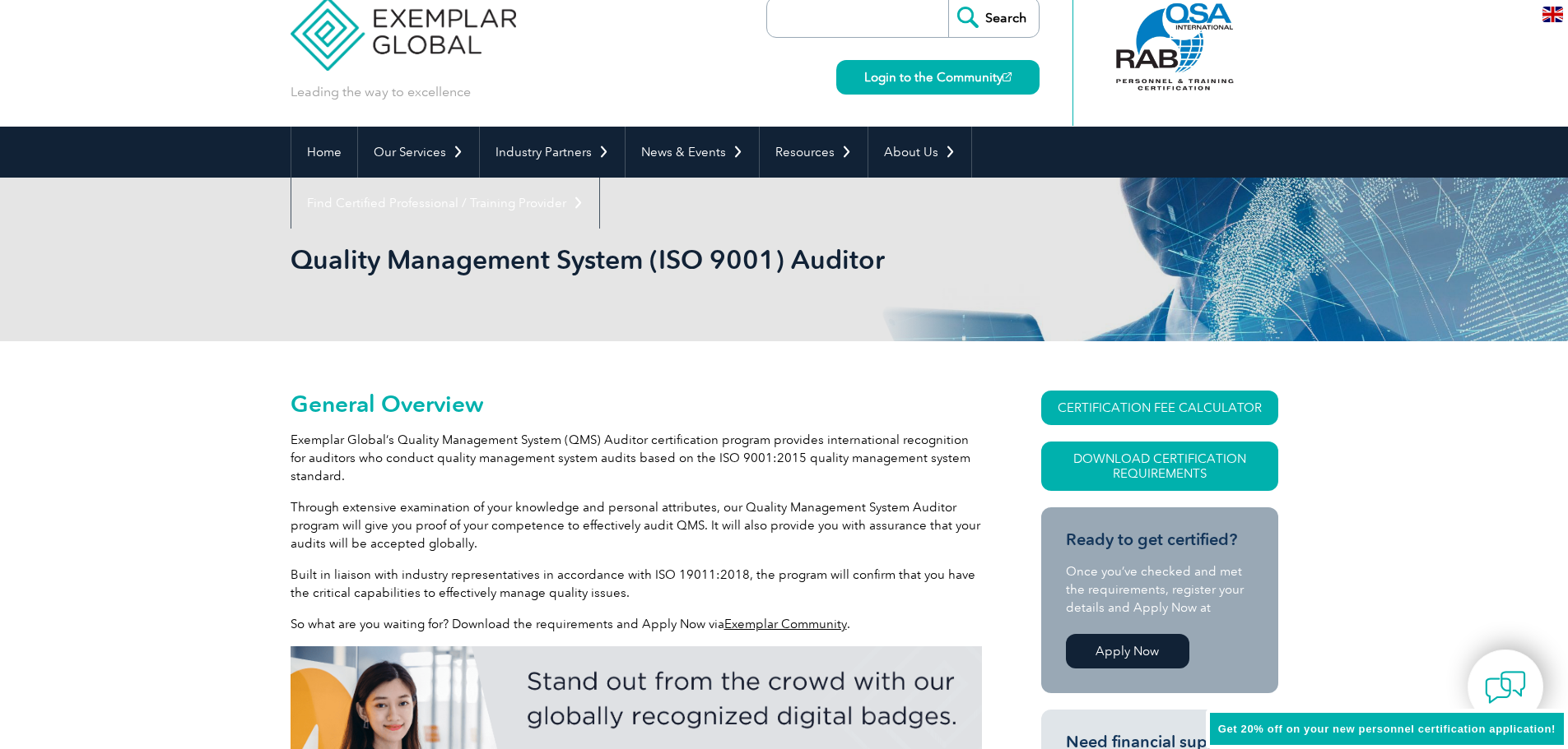
scroll to position [0, 0]
